Goal: Task Accomplishment & Management: Use online tool/utility

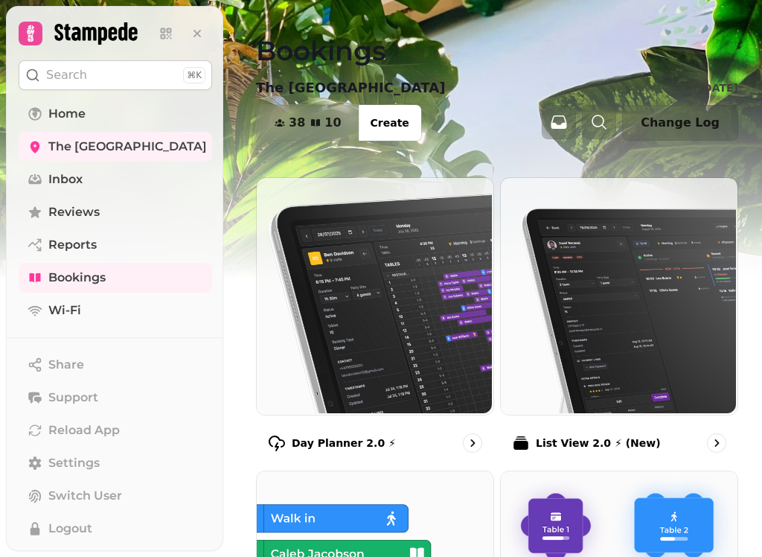
click at [438, 360] on img at bounding box center [373, 294] width 237 height 237
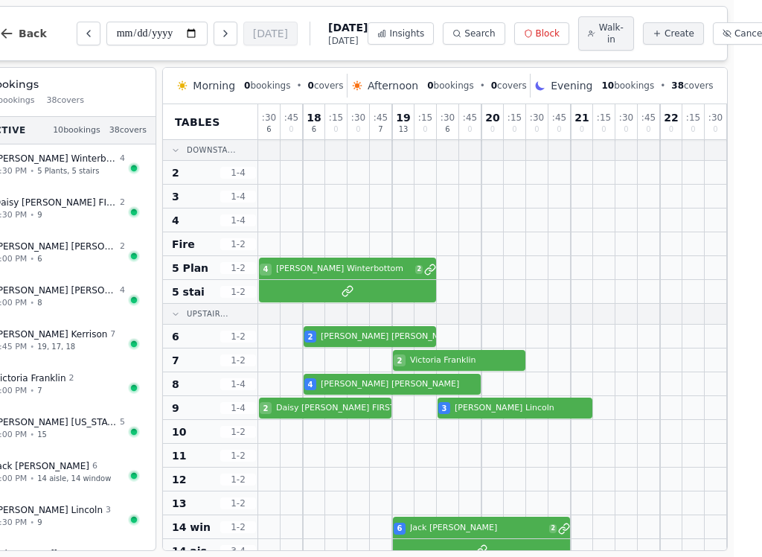
click at [123, 293] on div "[PERSON_NAME] 4" at bounding box center [59, 290] width 131 height 13
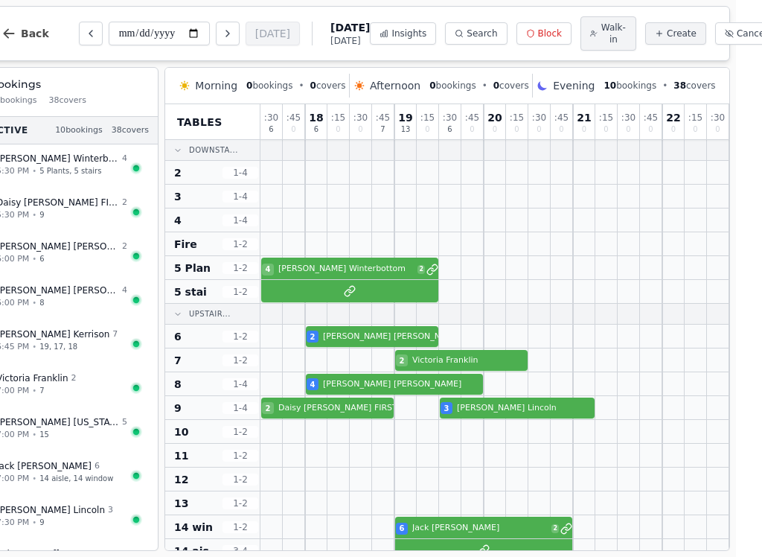
select select "****"
select select "*"
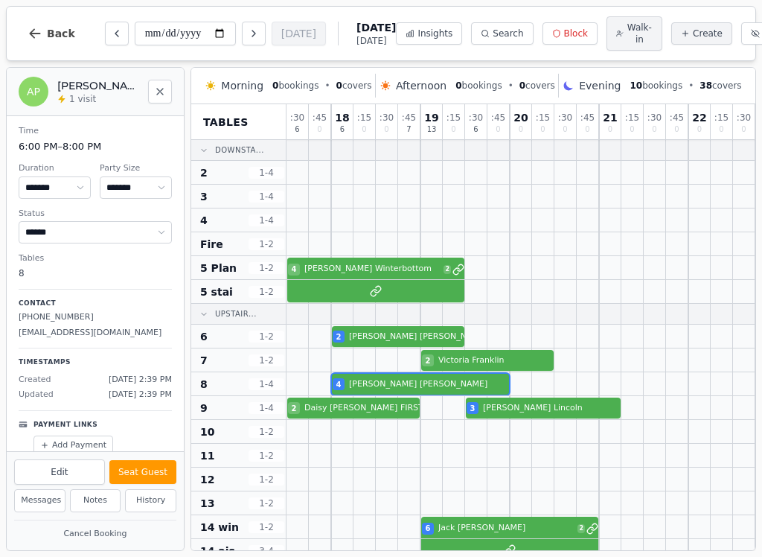
click at [49, 36] on span "Back" at bounding box center [61, 33] width 28 height 10
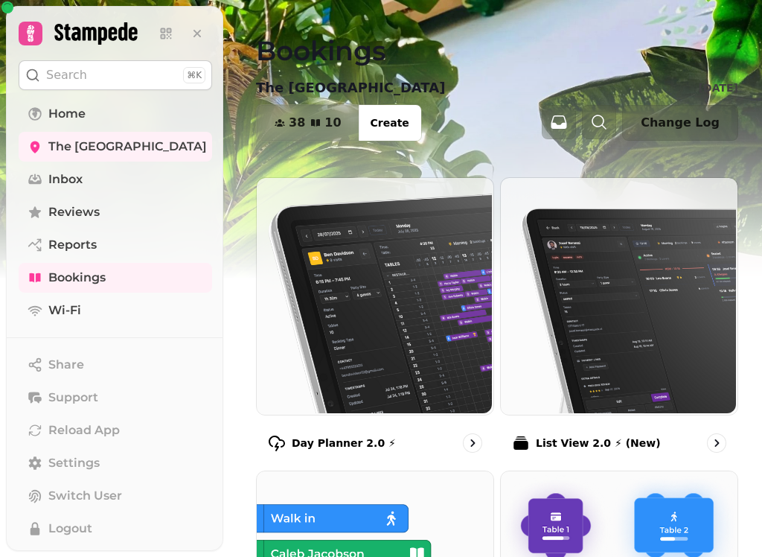
click at [419, 255] on img at bounding box center [373, 294] width 237 height 237
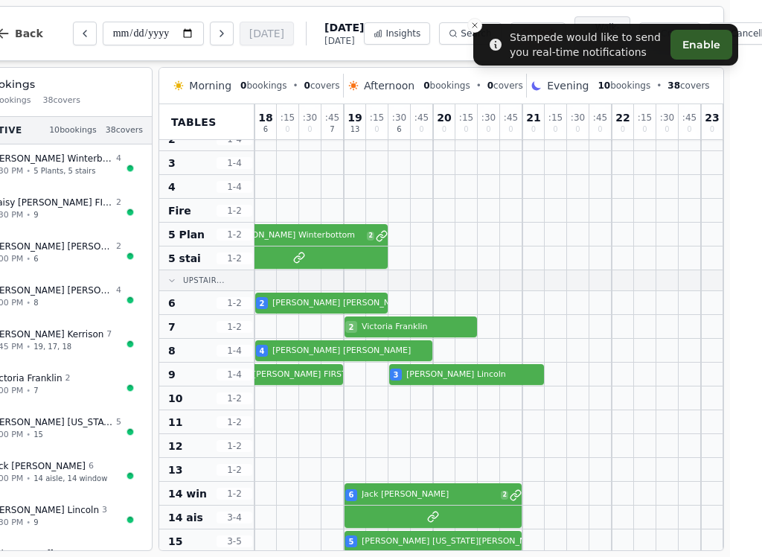
scroll to position [0, 31]
